Goal: Communication & Community: Answer question/provide support

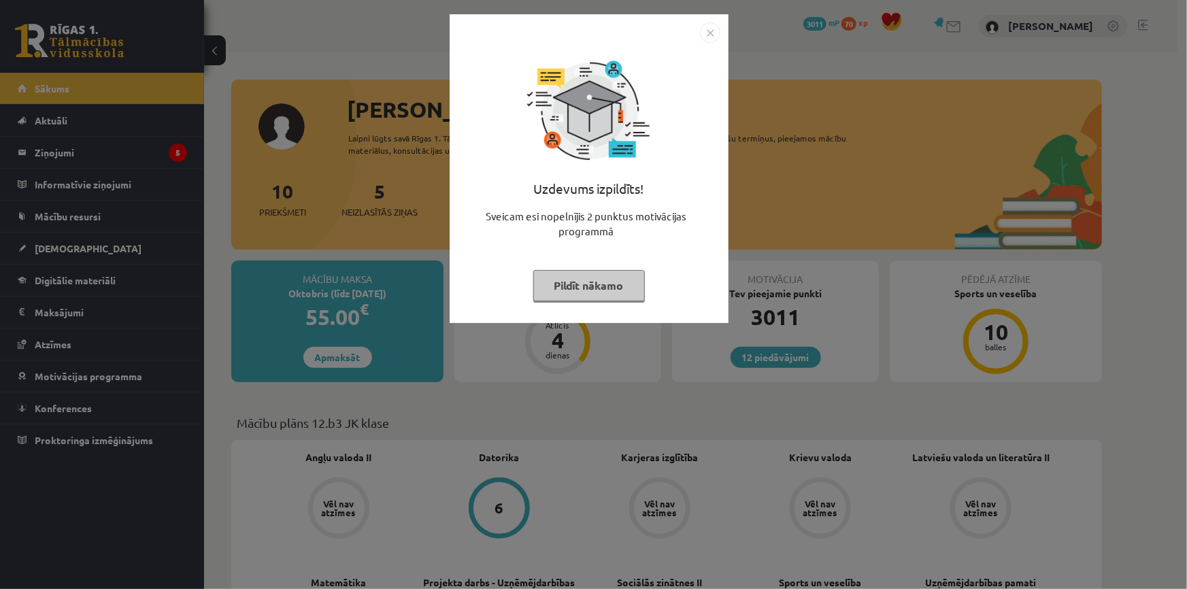
click at [578, 291] on button "Pildīt nākamo" at bounding box center [589, 285] width 112 height 31
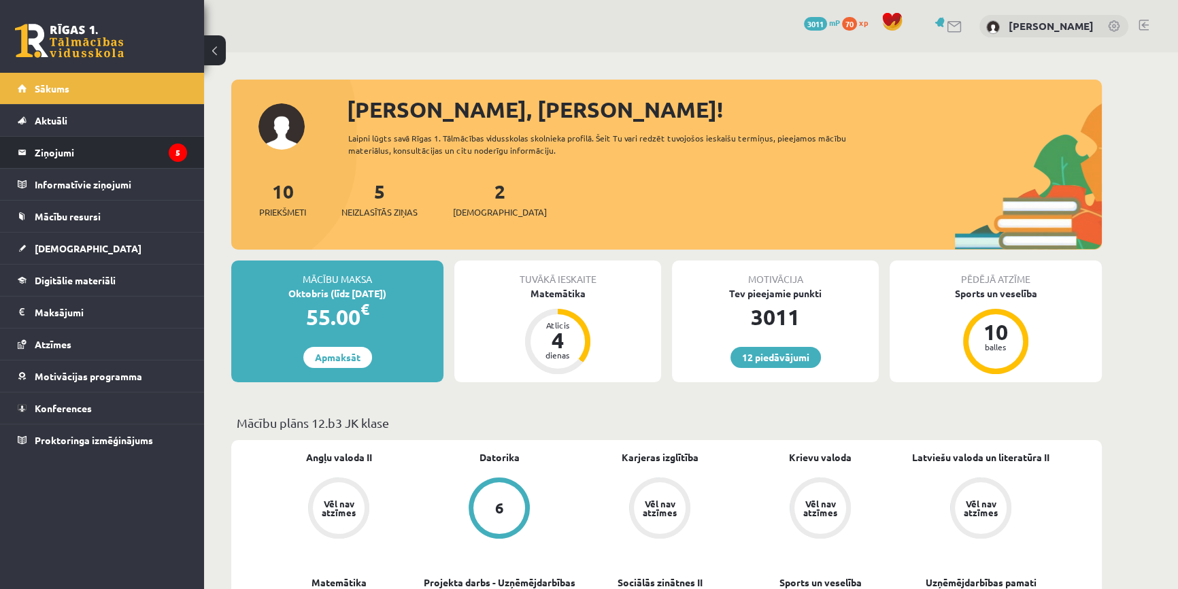
click at [189, 162] on li "Ziņojumi 5" at bounding box center [102, 152] width 204 height 33
click at [184, 158] on icon "5" at bounding box center [178, 153] width 18 height 18
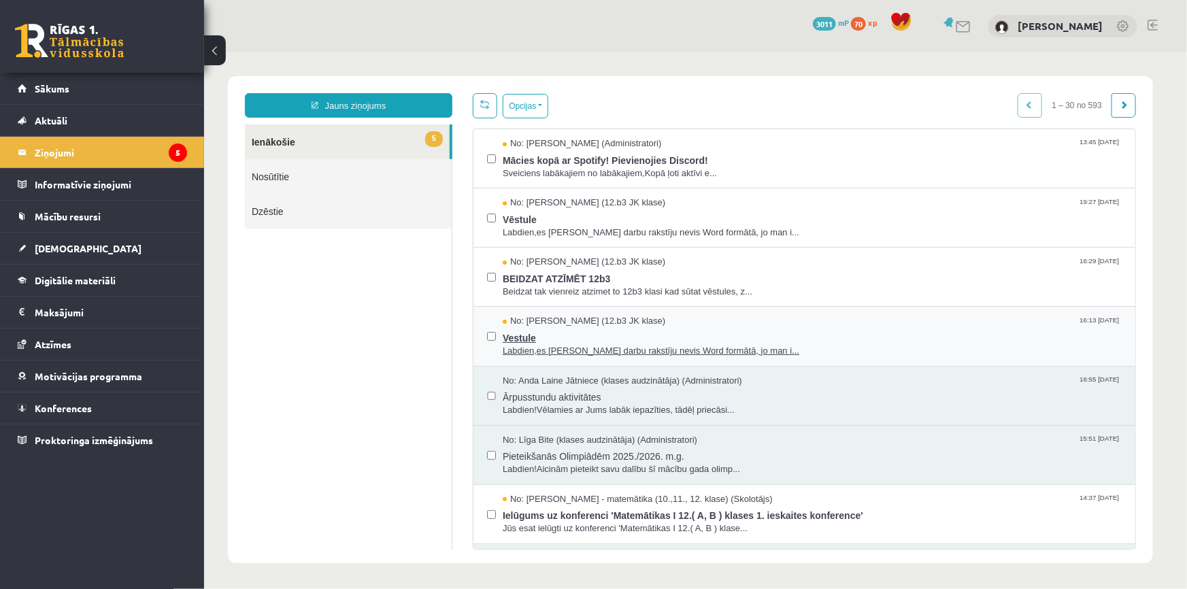
click at [599, 325] on span "No: Jekaterina Savostjanova (12.b3 JK klase)" at bounding box center [583, 320] width 163 height 13
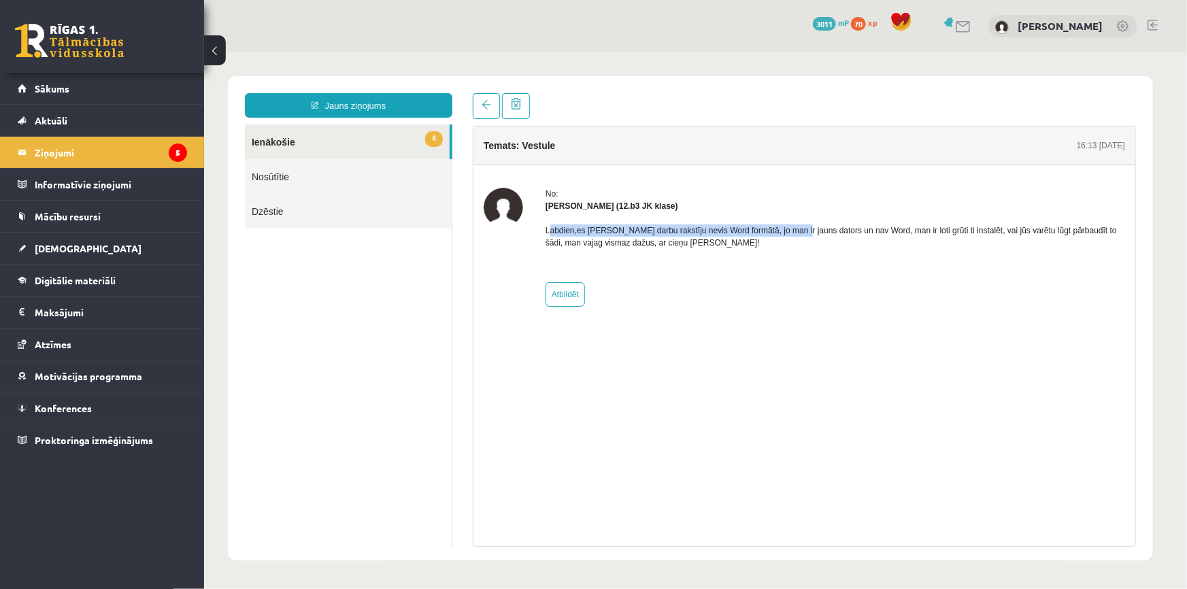
drag, startPoint x: 548, startPoint y: 226, endPoint x: 793, endPoint y: 226, distance: 244.9
click at [793, 226] on p "Labdien,es Pārbaudes darbu rakstīju nevis Word formātā, jo man ir jauns dators …" at bounding box center [835, 236] width 580 height 24
click at [793, 227] on p "Labdien,es Pārbaudes darbu rakstīju nevis Word formātā, jo man ir jauns dators …" at bounding box center [835, 236] width 580 height 24
click at [115, 155] on legend "Ziņojumi 5" at bounding box center [111, 152] width 152 height 31
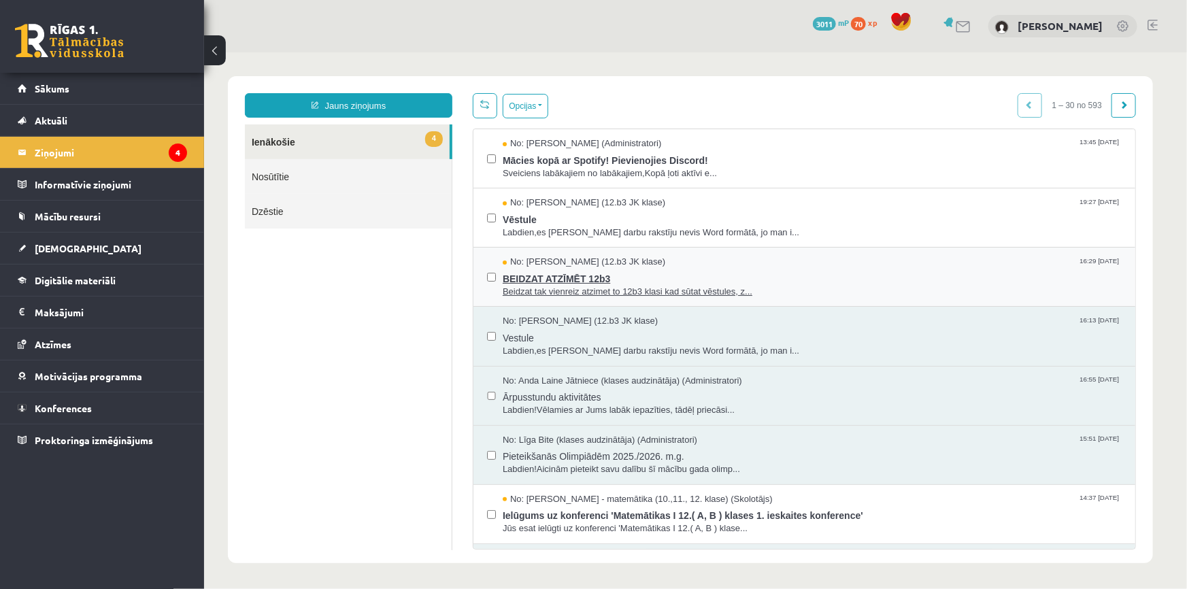
click at [558, 264] on span "No: Artūrs Valgers (12.b3 JK klase)" at bounding box center [583, 261] width 163 height 13
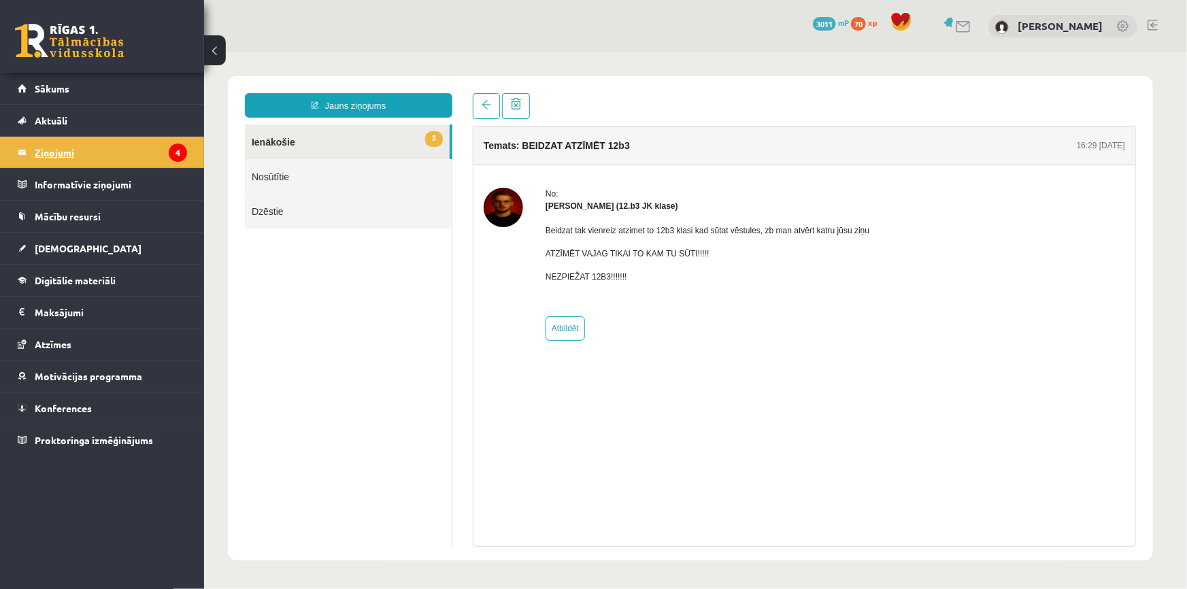
click at [146, 161] on legend "Ziņojumi 4" at bounding box center [111, 152] width 152 height 31
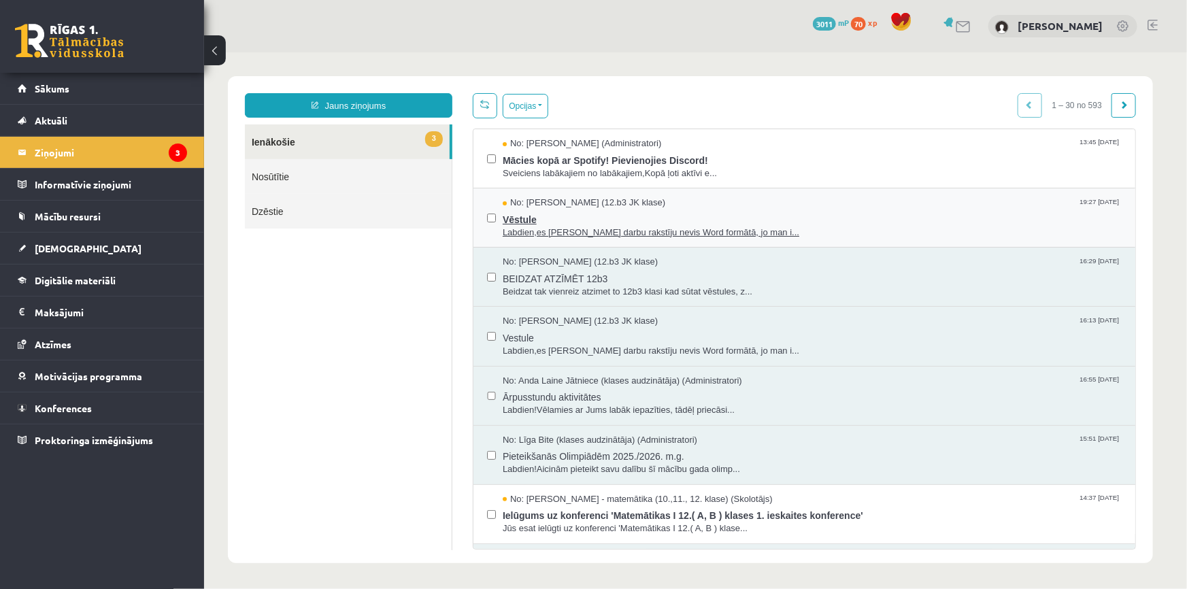
click at [520, 217] on span "Vēstule" at bounding box center [811, 217] width 619 height 17
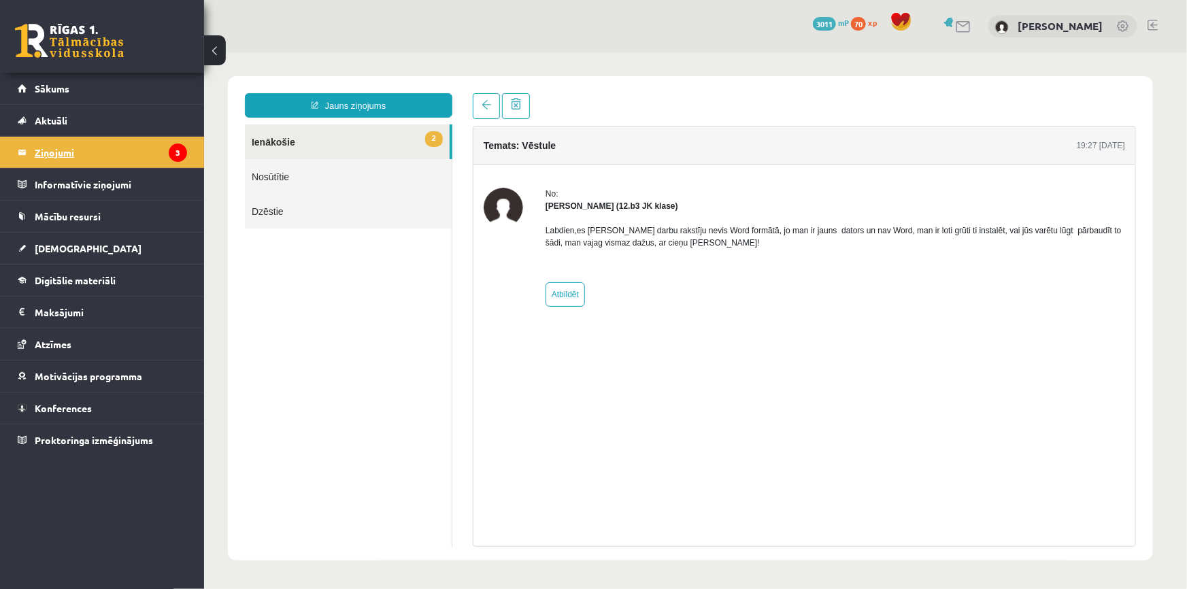
click at [151, 156] on legend "Ziņojumi 3" at bounding box center [111, 152] width 152 height 31
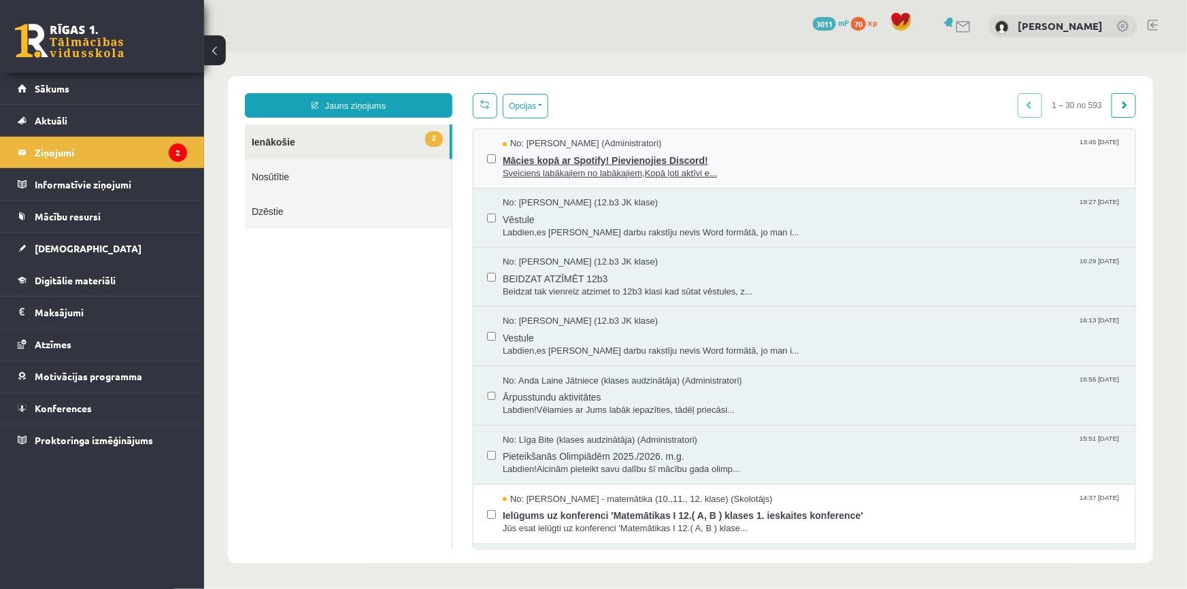
click at [555, 161] on span "Mācies kopā ar Spotify! Pievienojies Discord!" at bounding box center [811, 158] width 619 height 17
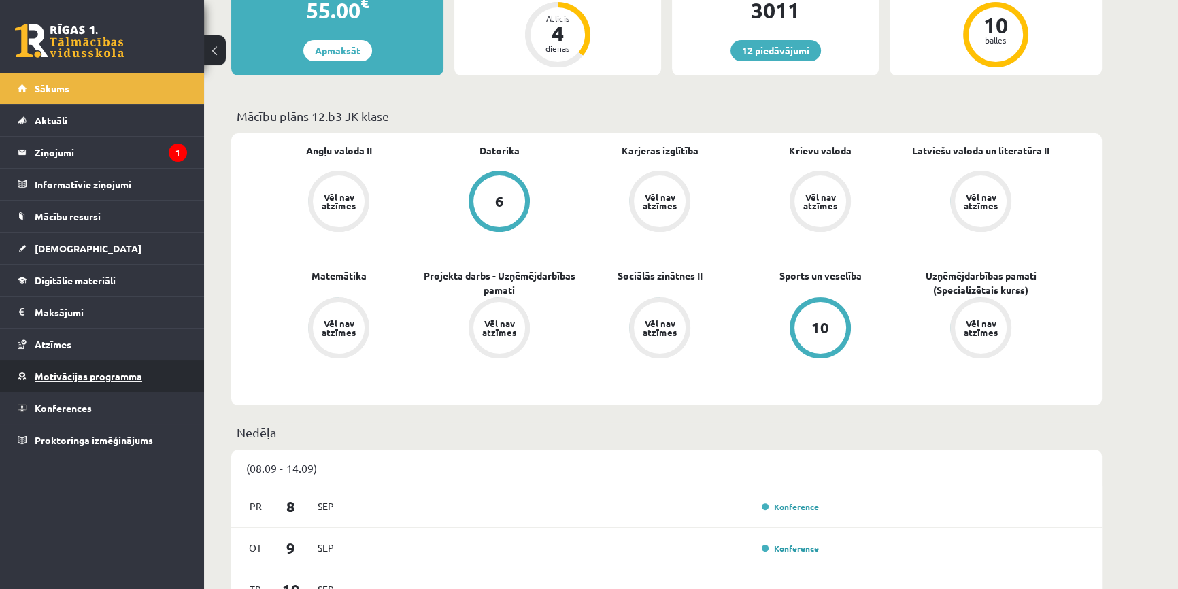
scroll to position [309, 0]
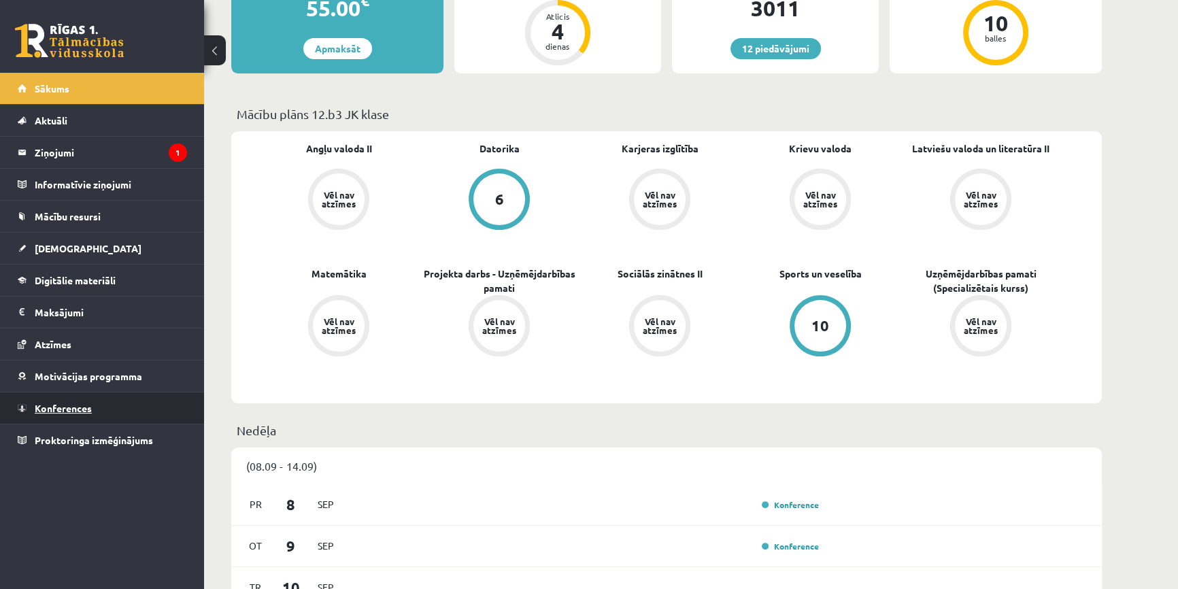
click at [66, 410] on span "Konferences" at bounding box center [63, 408] width 57 height 12
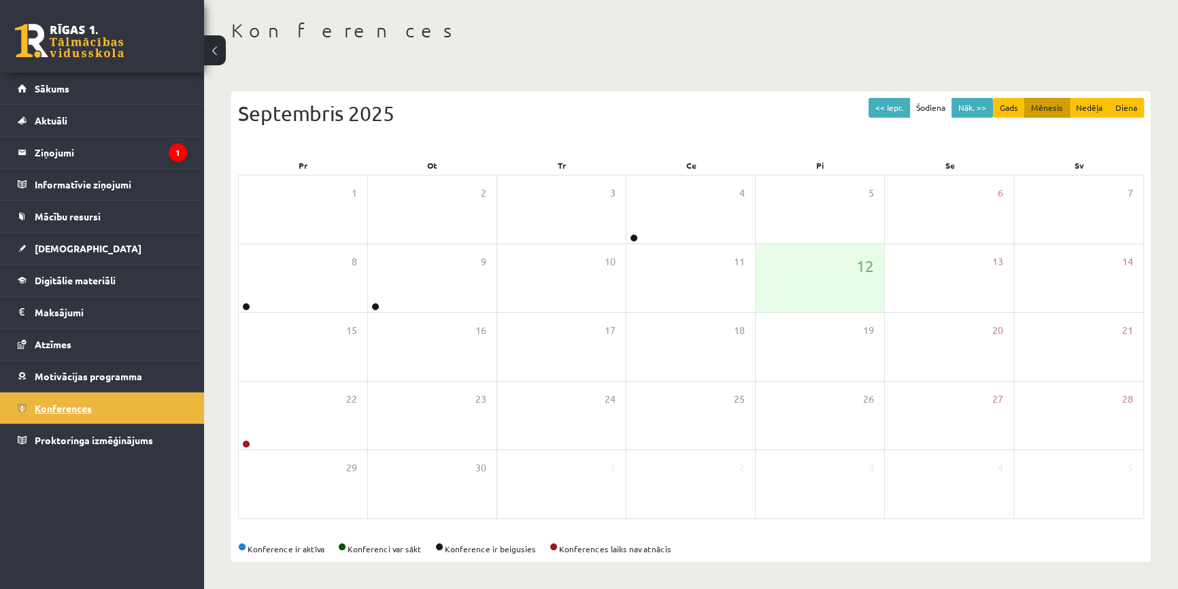
scroll to position [61, 0]
click at [478, 281] on div "9" at bounding box center [432, 278] width 129 height 68
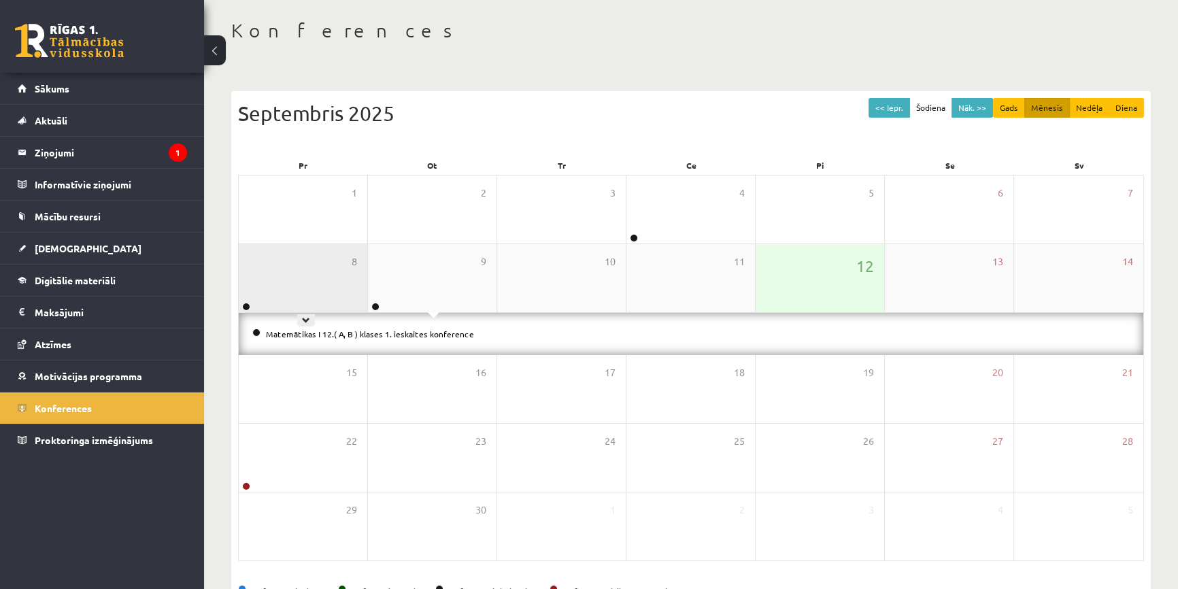
click at [307, 282] on div "8" at bounding box center [303, 278] width 129 height 68
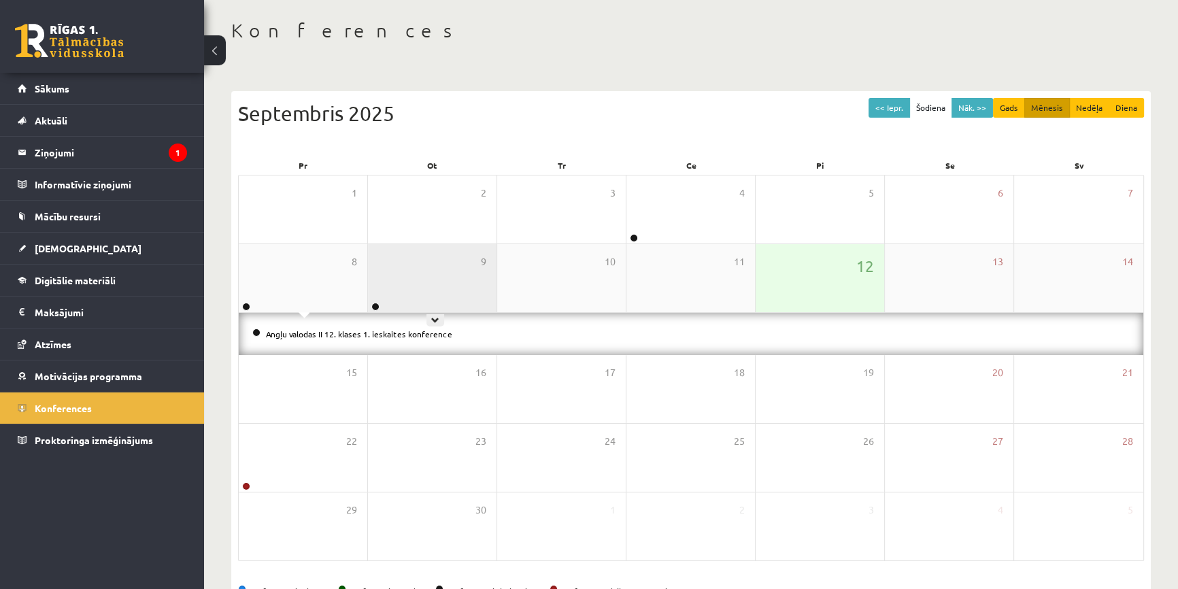
click at [397, 275] on div "9" at bounding box center [432, 278] width 129 height 68
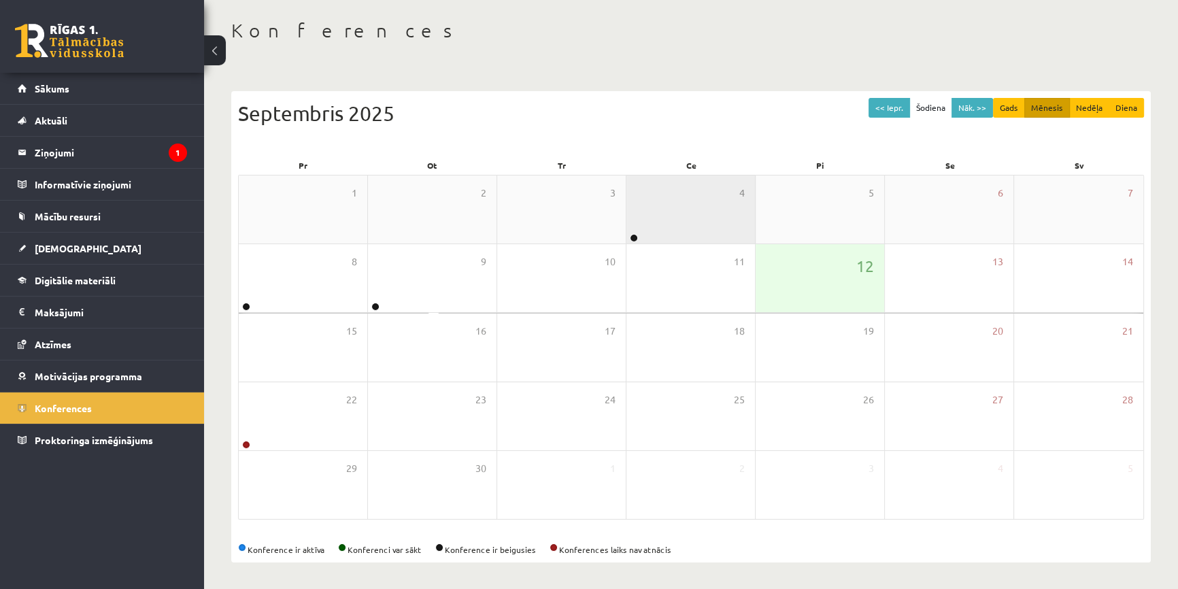
click at [645, 216] on div "4" at bounding box center [690, 209] width 129 height 68
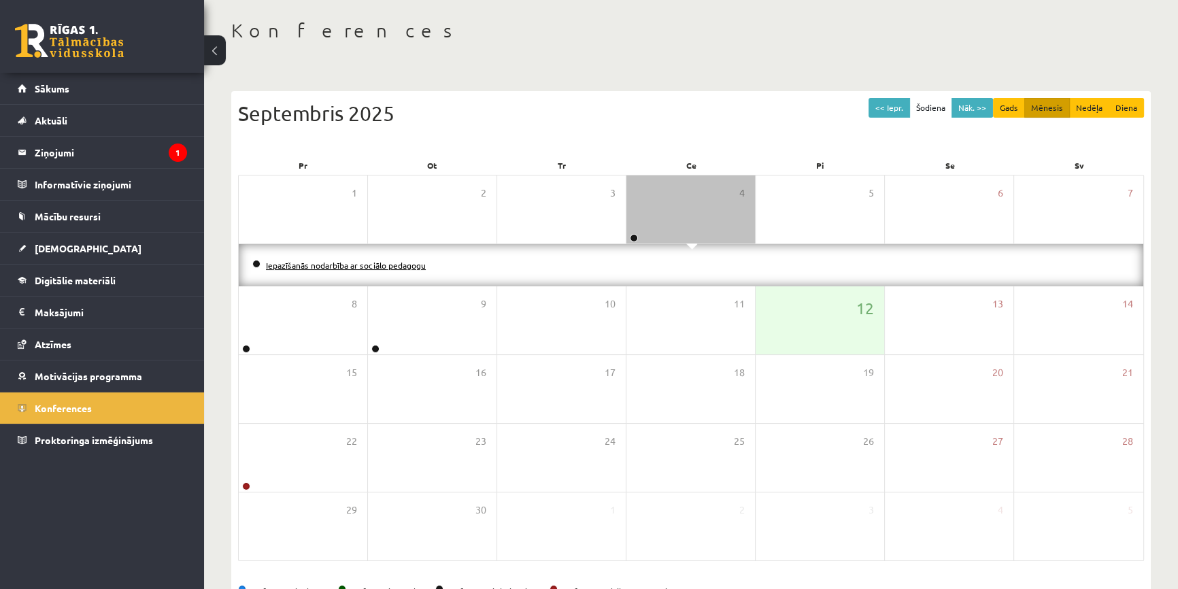
click at [397, 265] on link "Iepazīšanās nodarbība ar sociālo pedagogu" at bounding box center [346, 265] width 160 height 11
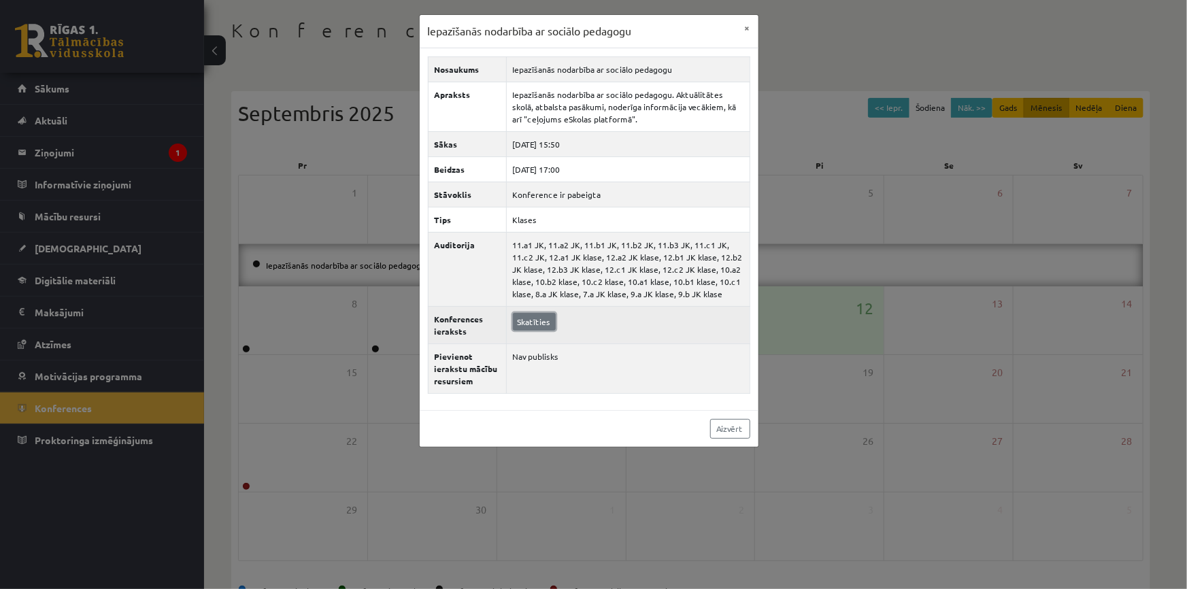
click at [522, 322] on link "Skatīties" at bounding box center [534, 322] width 43 height 18
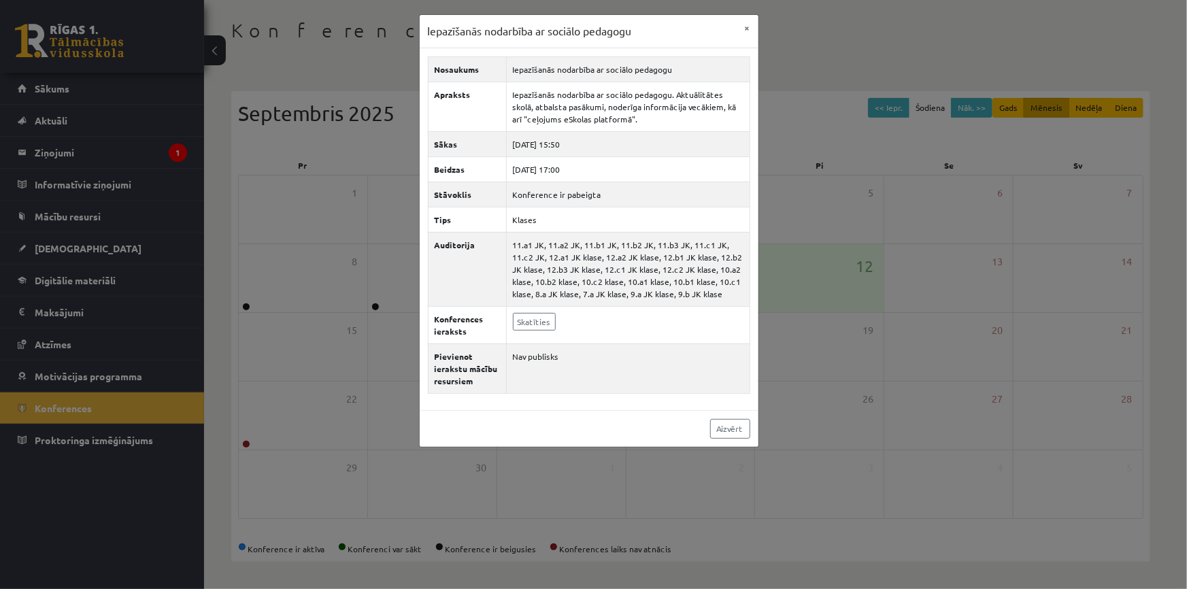
click at [346, 145] on div "Iepazīšanās nodarbība ar sociālo pedagogu × Nosaukums Iepazīšanās nodarbība ar …" at bounding box center [593, 294] width 1187 height 589
